Goal: Information Seeking & Learning: Learn about a topic

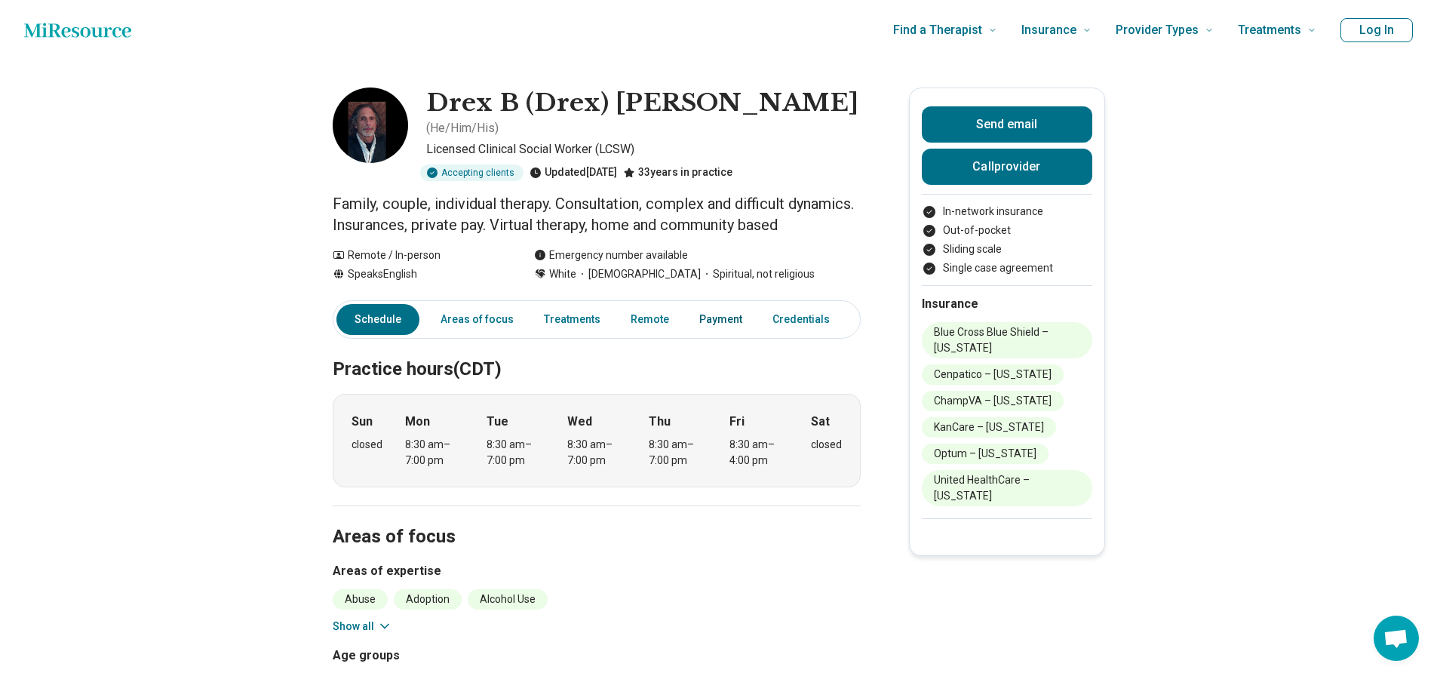
click at [726, 304] on link "Payment" at bounding box center [720, 319] width 61 height 31
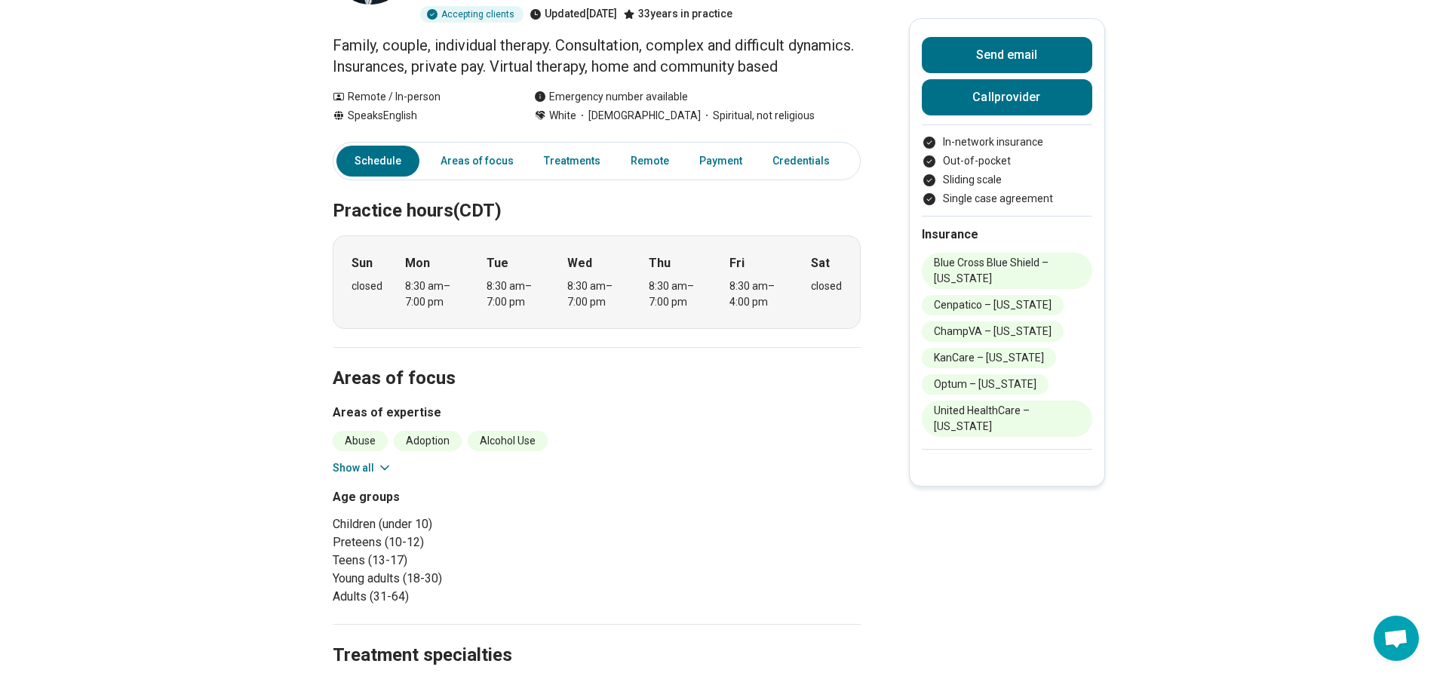
scroll to position [75, 0]
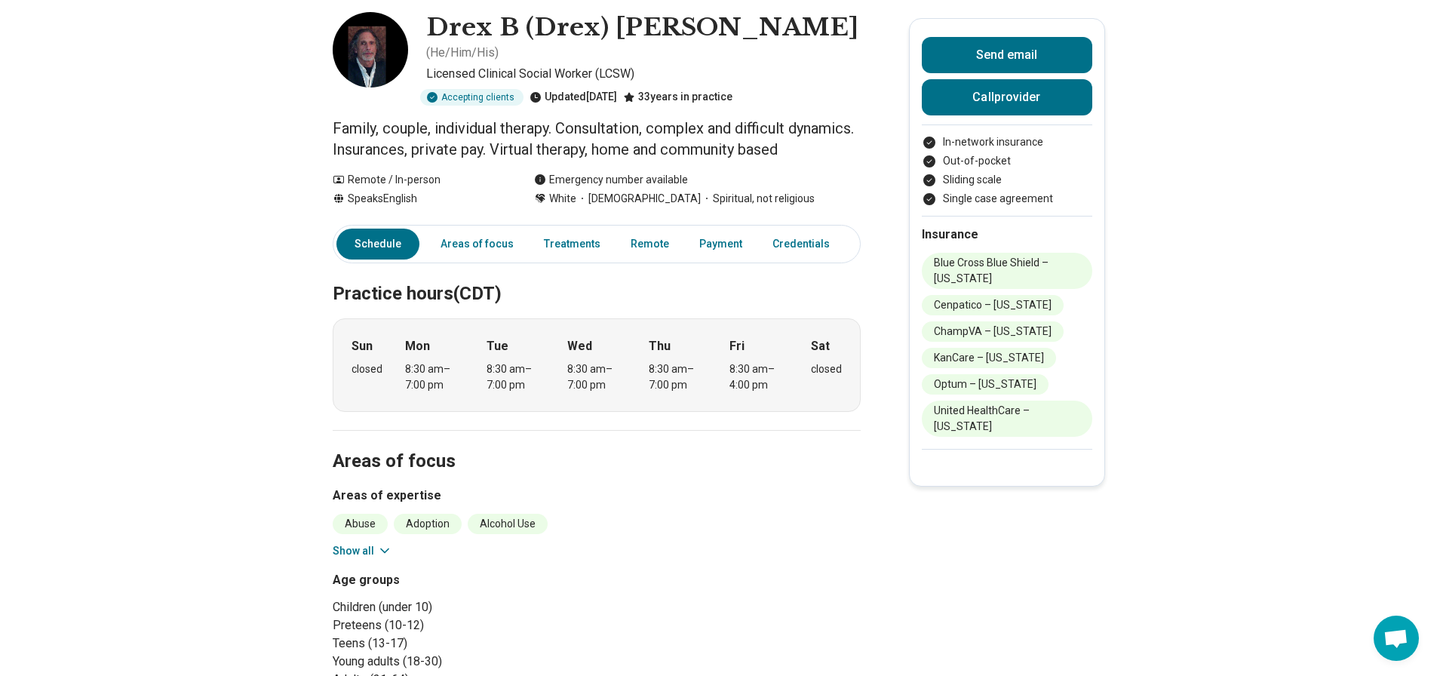
click at [373, 543] on button "Show all" at bounding box center [363, 551] width 60 height 16
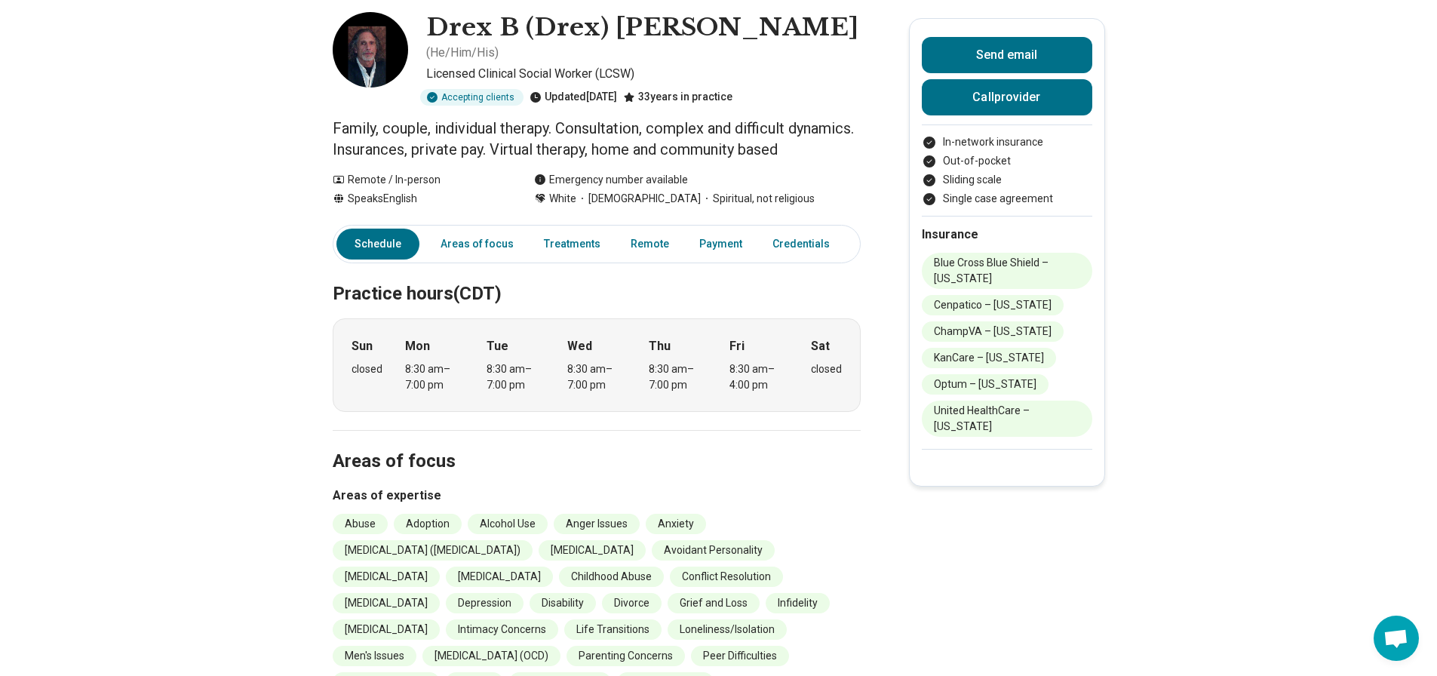
scroll to position [0, 0]
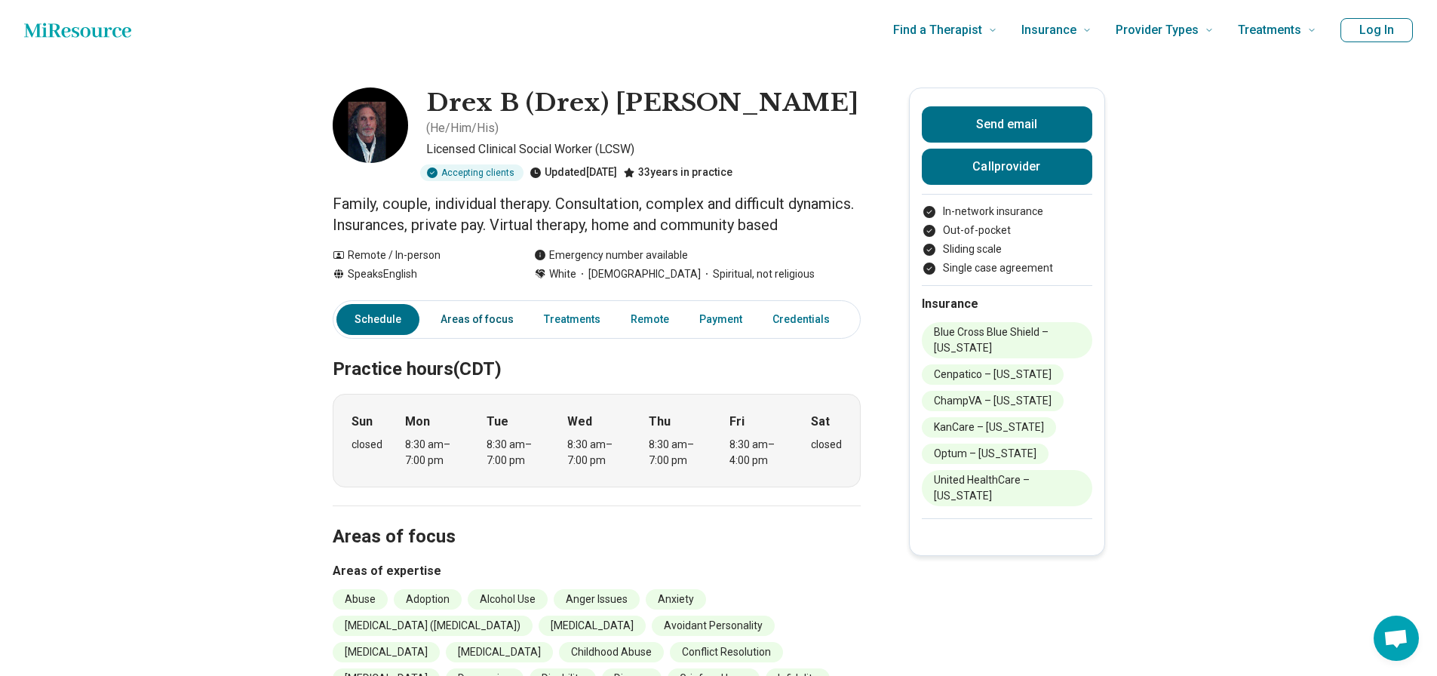
click at [475, 304] on link "Areas of focus" at bounding box center [476, 319] width 91 height 31
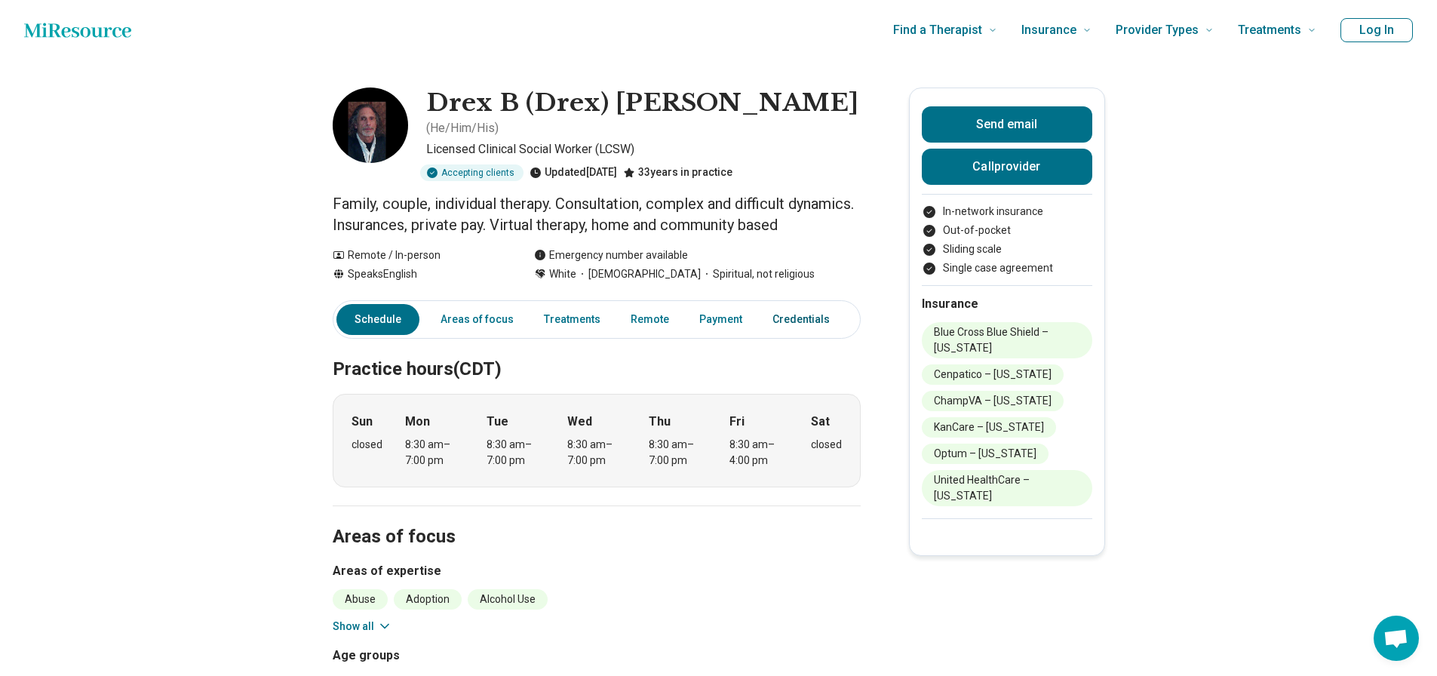
click at [778, 304] on link "Credentials" at bounding box center [805, 319] width 84 height 31
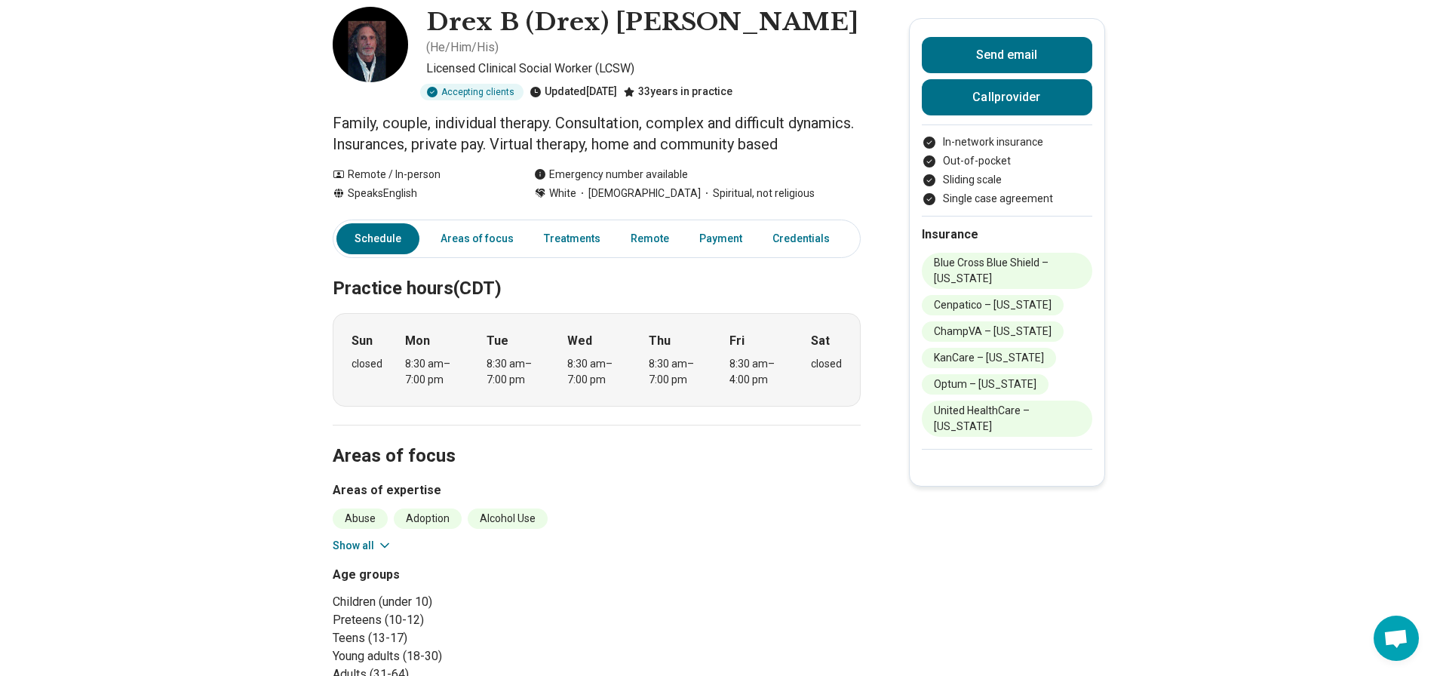
scroll to position [8, 0]
